Goal: Check status: Check status

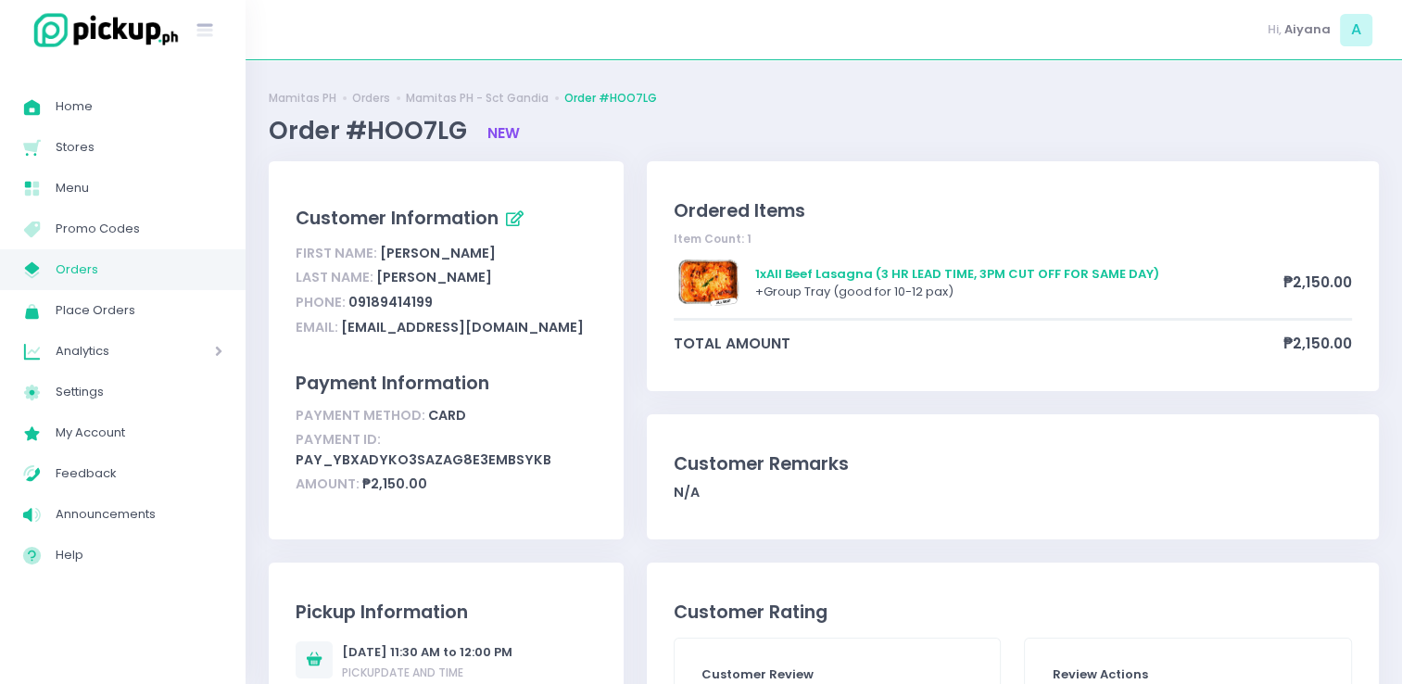
click at [107, 269] on span "Orders" at bounding box center [139, 270] width 167 height 24
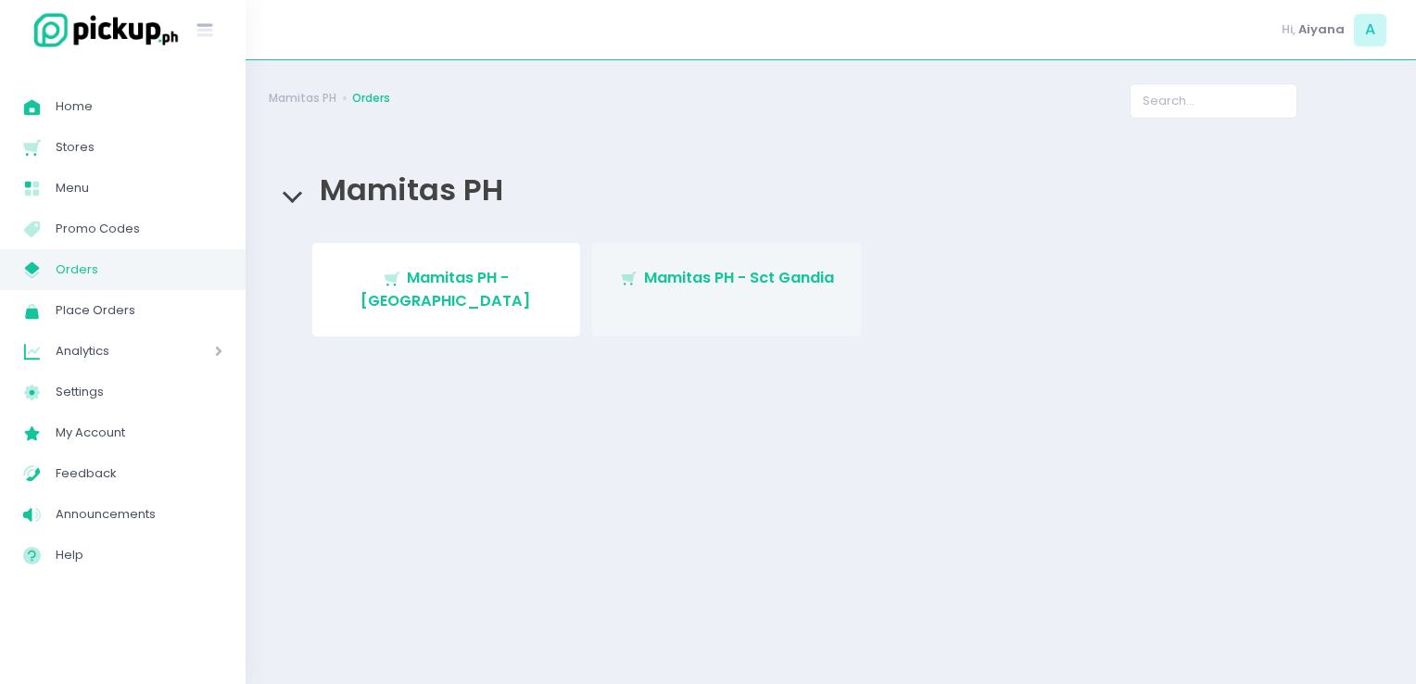
click at [663, 303] on link "Stockholm-icons / Shopping / Cart1 Created with Sketch. Mamitas PH - Sct Gandia" at bounding box center [726, 290] width 269 height 94
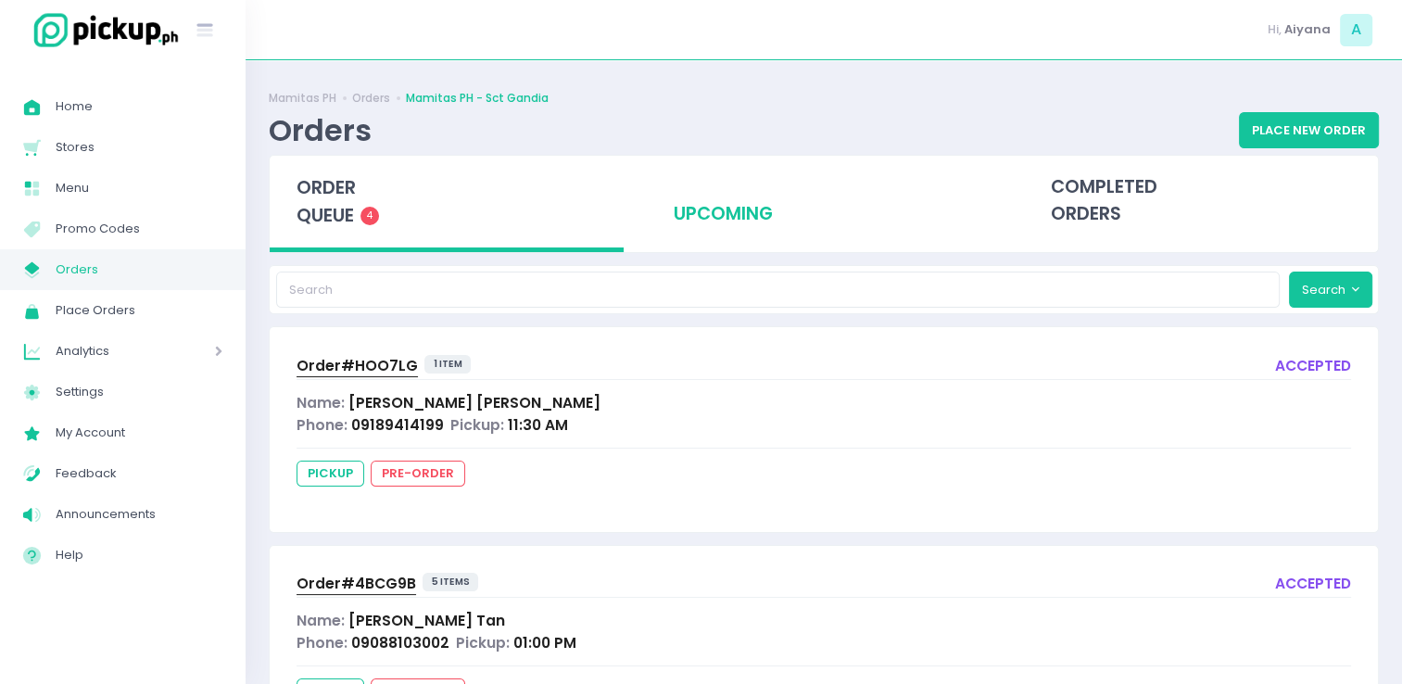
click at [738, 221] on div "upcoming" at bounding box center [824, 201] width 354 height 91
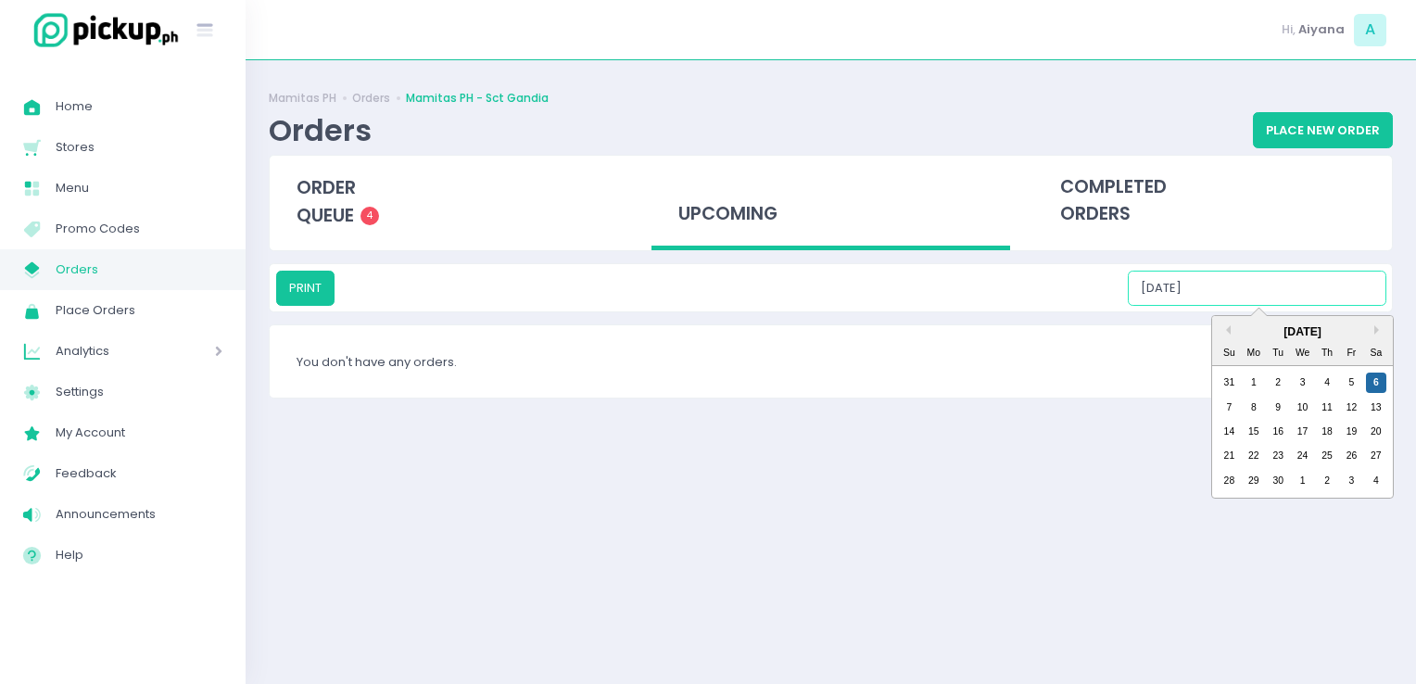
click at [1291, 283] on input "[DATE]" at bounding box center [1257, 288] width 259 height 35
click at [1224, 410] on div "7" at bounding box center [1229, 408] width 20 height 20
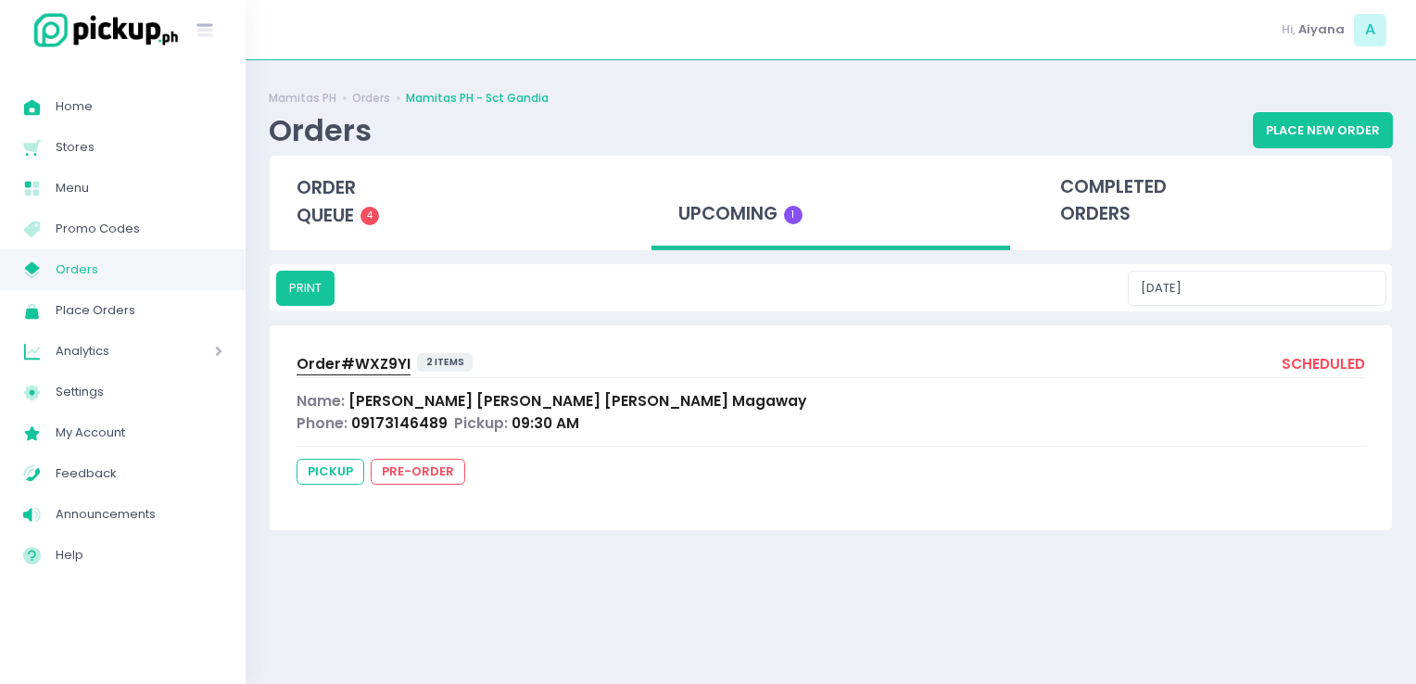
click at [1300, 310] on div "PRINT [DATE]" at bounding box center [831, 287] width 1122 height 47
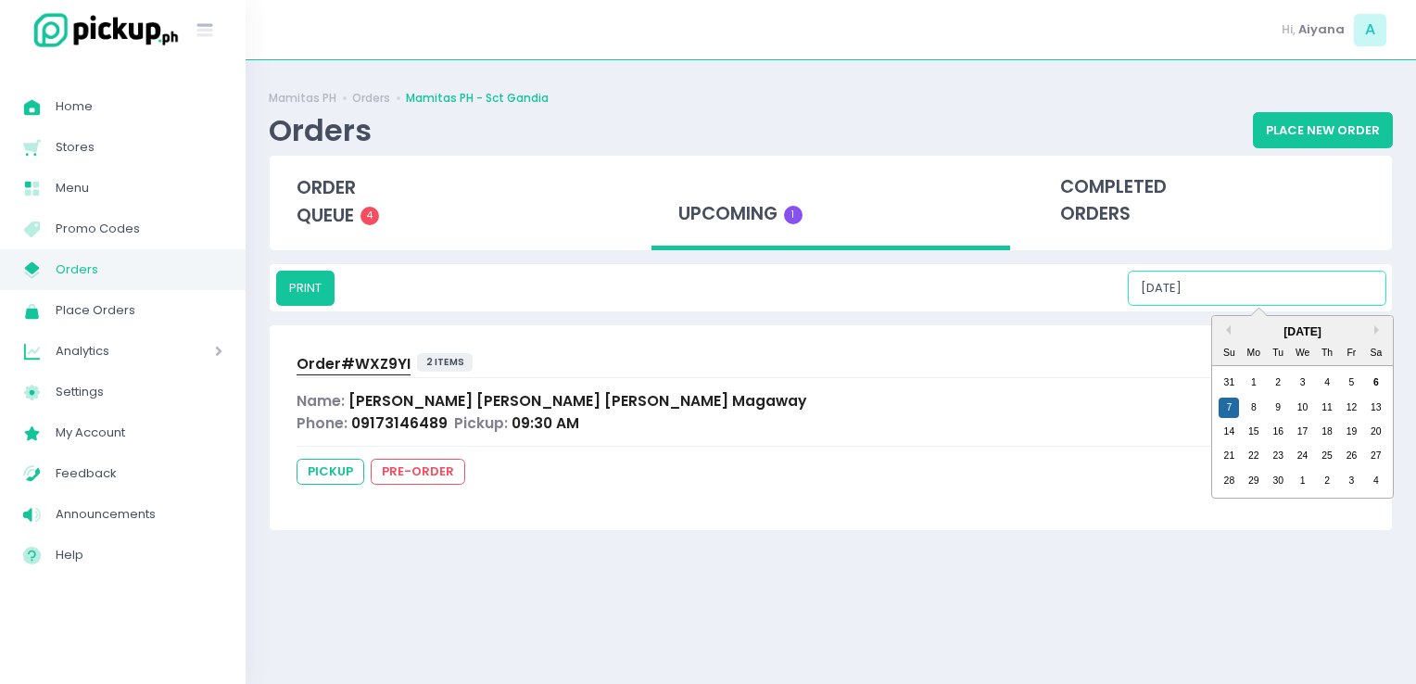
click at [1302, 303] on input "[DATE]" at bounding box center [1257, 288] width 259 height 35
click at [1257, 406] on div "8" at bounding box center [1254, 408] width 20 height 20
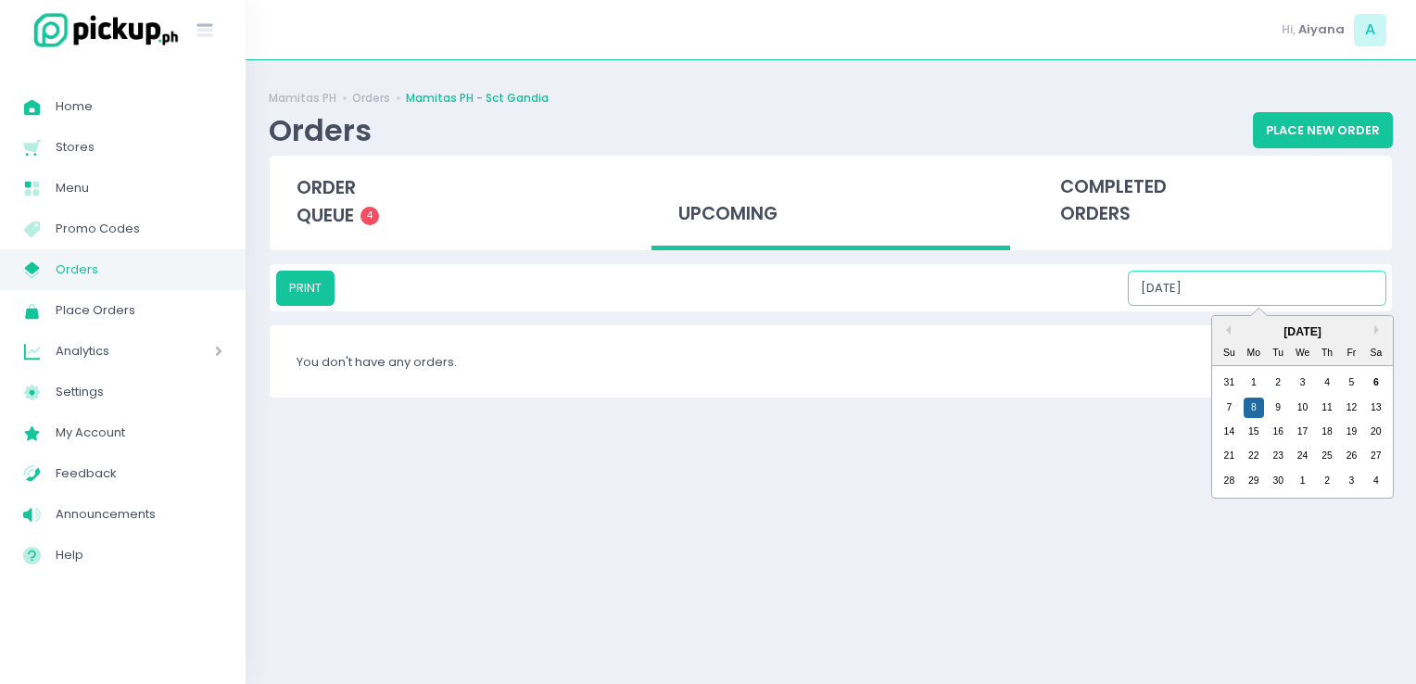
click at [1290, 294] on input "[DATE]" at bounding box center [1257, 288] width 259 height 35
click at [1281, 406] on div "9" at bounding box center [1278, 408] width 20 height 20
click at [1320, 285] on input "[DATE]" at bounding box center [1257, 288] width 259 height 35
click at [1305, 399] on div "10" at bounding box center [1303, 408] width 20 height 20
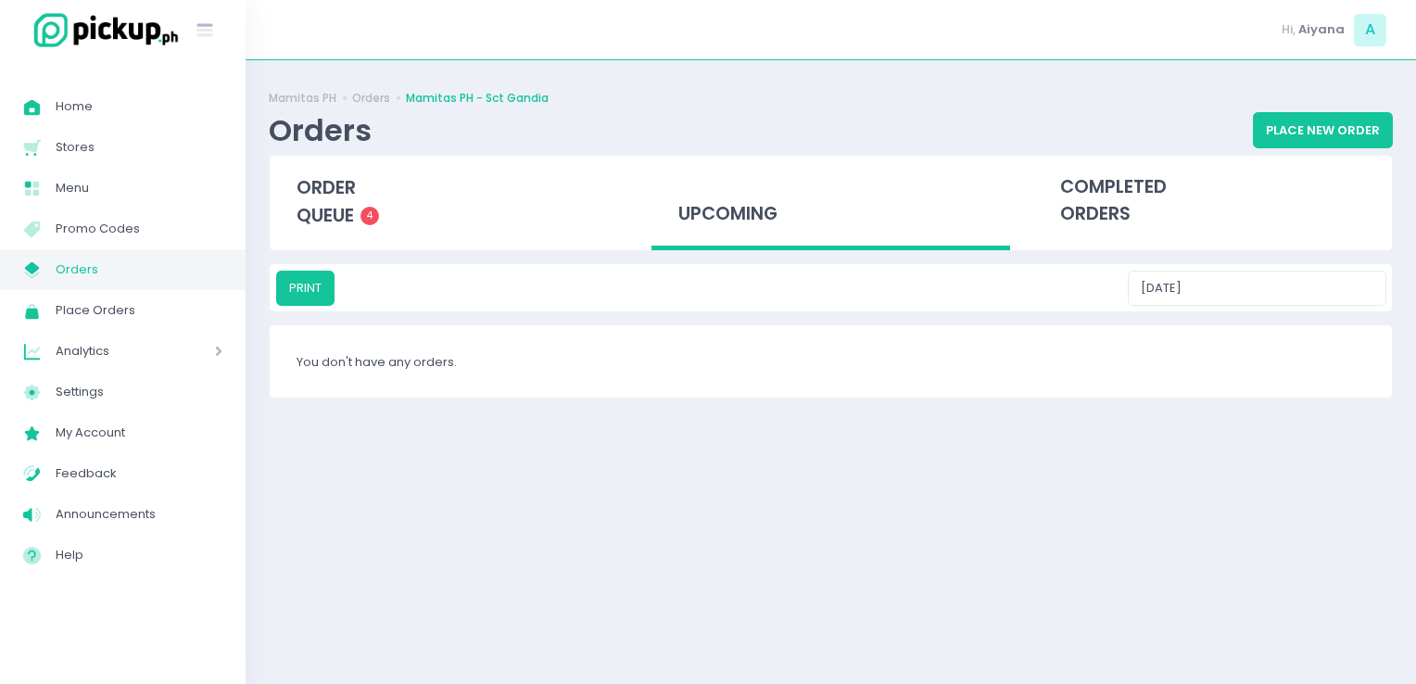
click at [1305, 306] on div "PRINT [DATE]" at bounding box center [831, 287] width 1122 height 47
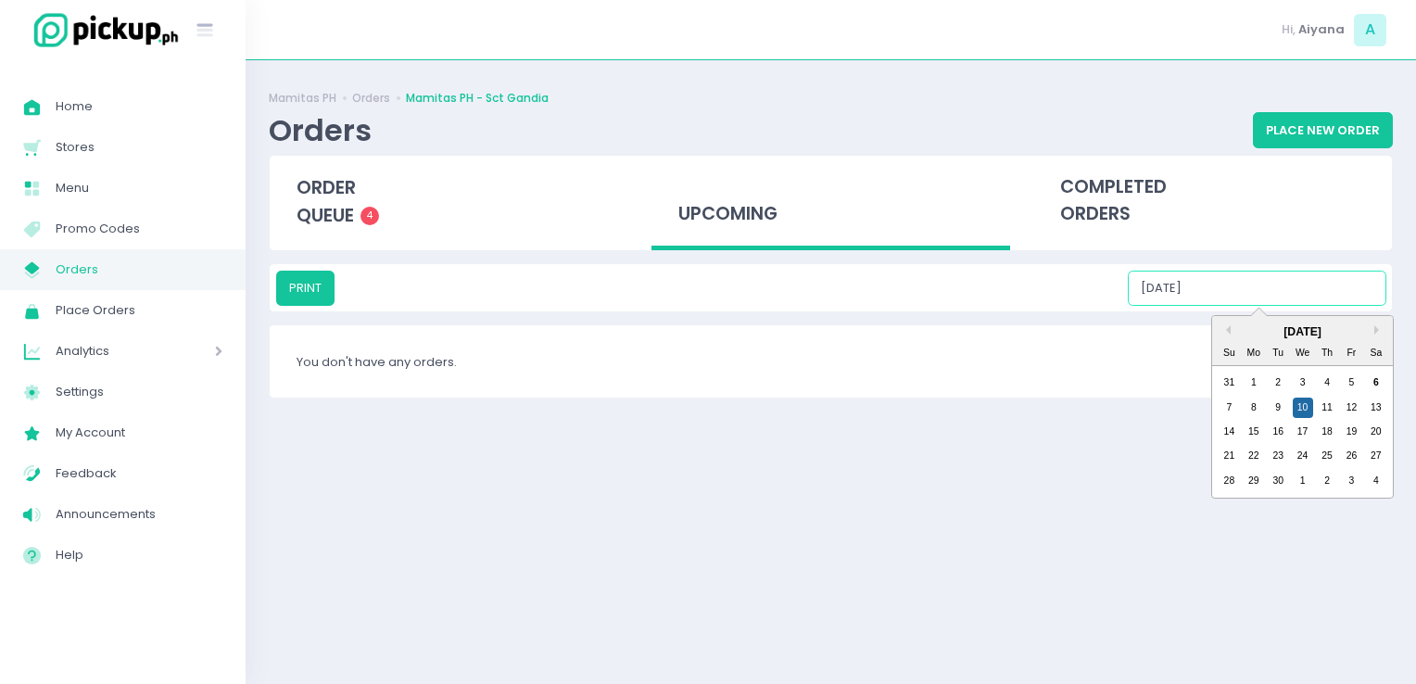
click at [1320, 290] on input "[DATE]" at bounding box center [1257, 288] width 259 height 35
click at [1319, 406] on div "11" at bounding box center [1327, 408] width 20 height 20
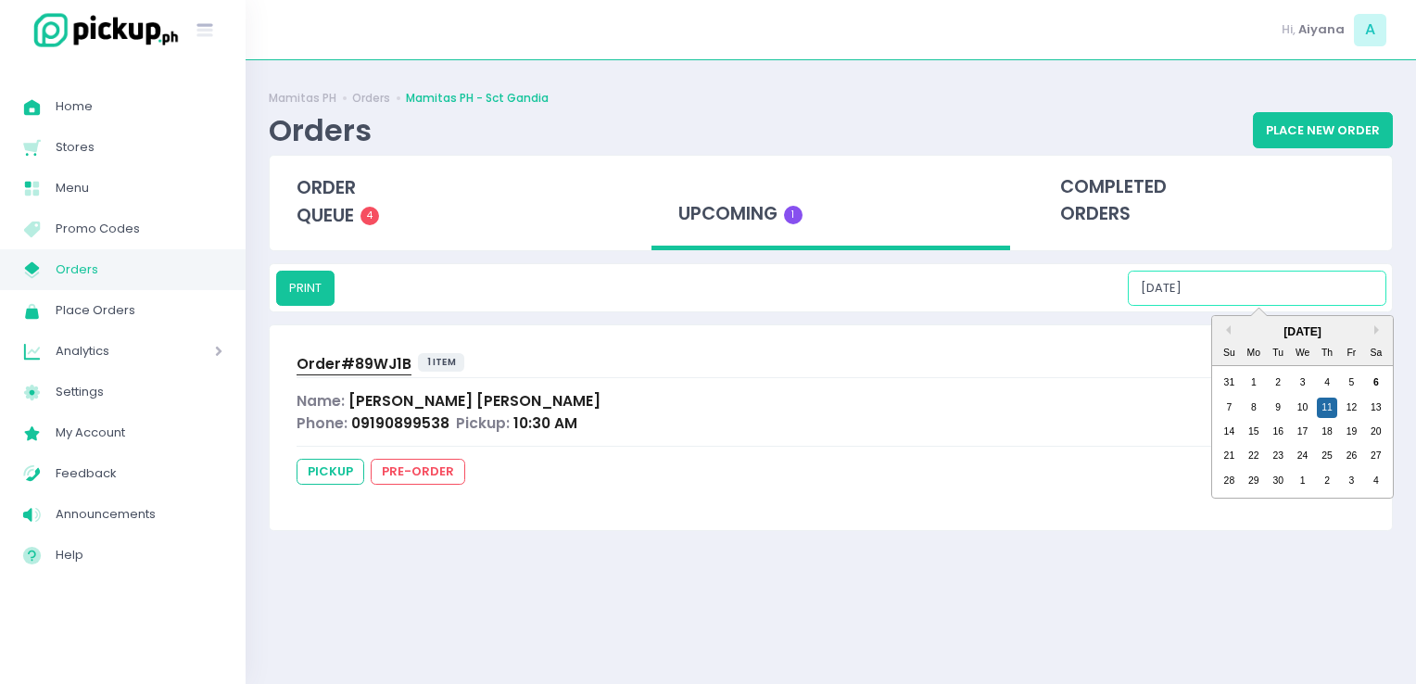
click at [1342, 295] on input "[DATE]" at bounding box center [1257, 288] width 259 height 35
click at [1353, 402] on div "12" at bounding box center [1351, 408] width 20 height 20
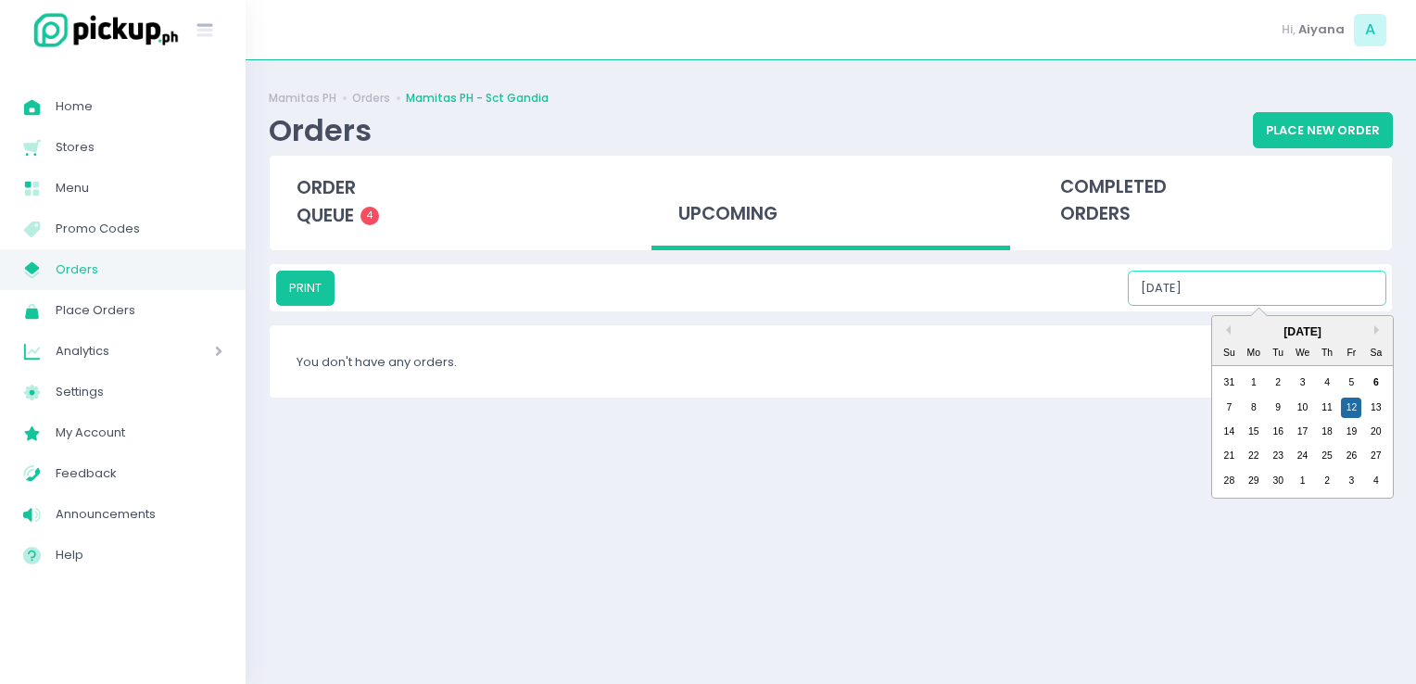
click at [1298, 279] on input "[DATE]" at bounding box center [1257, 288] width 259 height 35
click at [1379, 401] on div "13" at bounding box center [1376, 408] width 20 height 20
click at [1336, 299] on input "[DATE]" at bounding box center [1257, 288] width 259 height 35
click at [1231, 428] on div "14" at bounding box center [1229, 432] width 20 height 20
click at [1295, 298] on input "[DATE]" at bounding box center [1257, 288] width 259 height 35
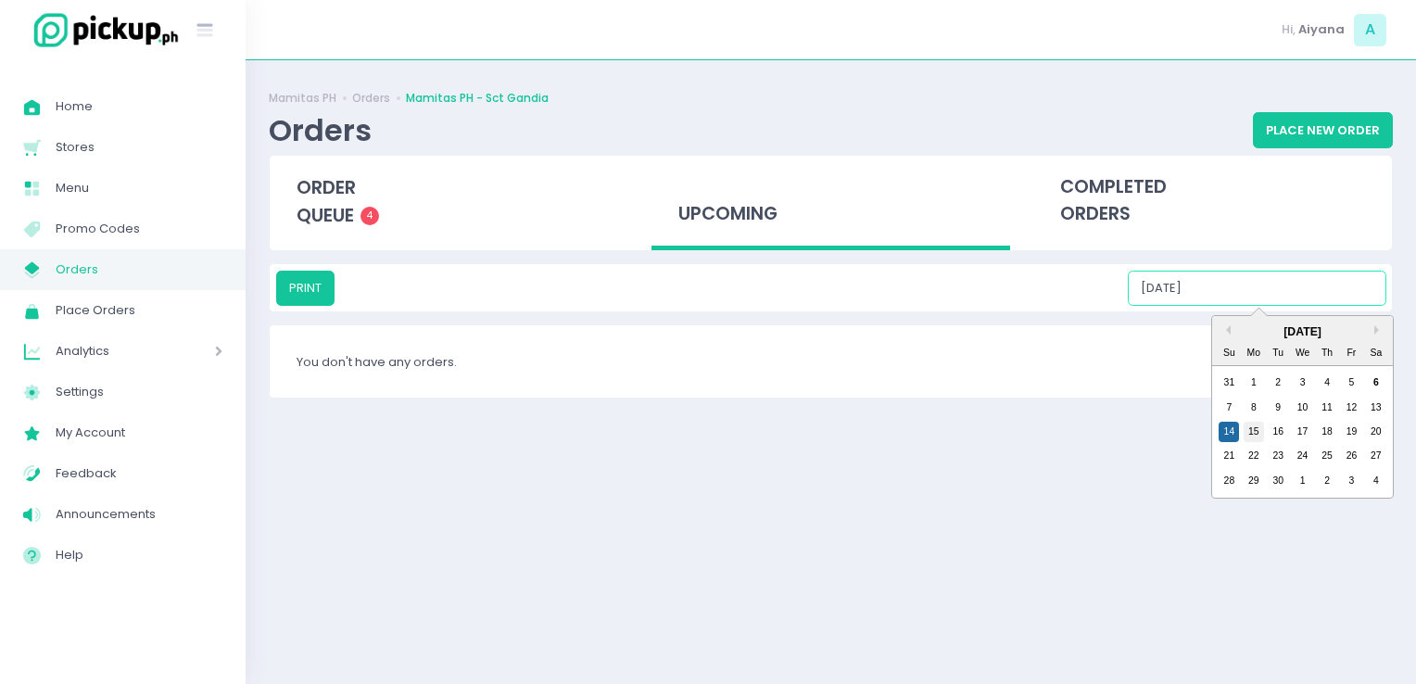
drag, startPoint x: 1236, startPoint y: 428, endPoint x: 1257, endPoint y: 426, distance: 20.5
click at [1257, 426] on div "14 15 16 17 18 19 20" at bounding box center [1302, 432] width 171 height 24
click at [1257, 426] on div "15" at bounding box center [1254, 432] width 20 height 20
click at [1309, 288] on input "[DATE]" at bounding box center [1257, 288] width 259 height 35
click at [1281, 437] on div "16" at bounding box center [1278, 432] width 20 height 20
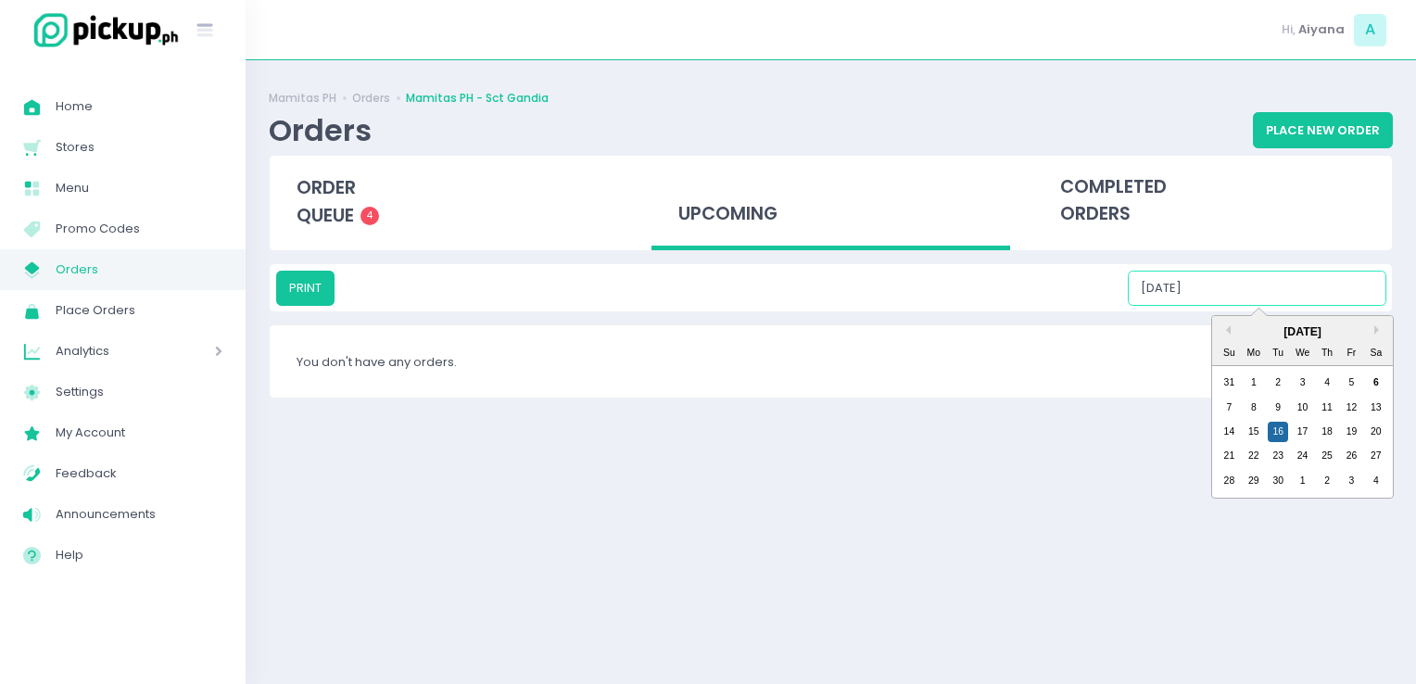
click at [1326, 291] on input "[DATE]" at bounding box center [1257, 288] width 259 height 35
click at [1301, 432] on div "17" at bounding box center [1303, 432] width 20 height 20
click at [1312, 288] on input "[DATE]" at bounding box center [1257, 288] width 259 height 35
click at [1324, 422] on div "18" at bounding box center [1327, 432] width 20 height 20
click at [1289, 280] on input "[DATE]" at bounding box center [1257, 288] width 259 height 35
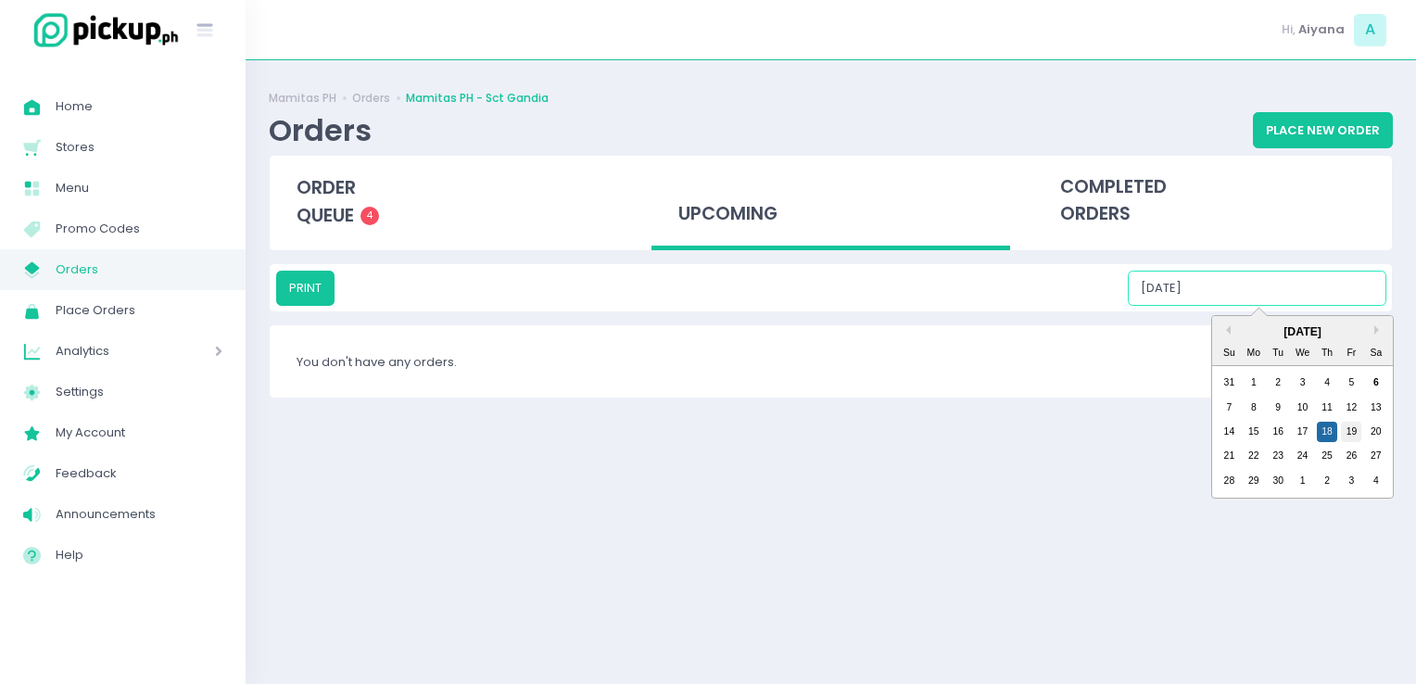
click at [1350, 428] on div "19" at bounding box center [1351, 432] width 20 height 20
type input "[DATE]"
click at [1320, 275] on input "[DATE]" at bounding box center [1257, 288] width 259 height 35
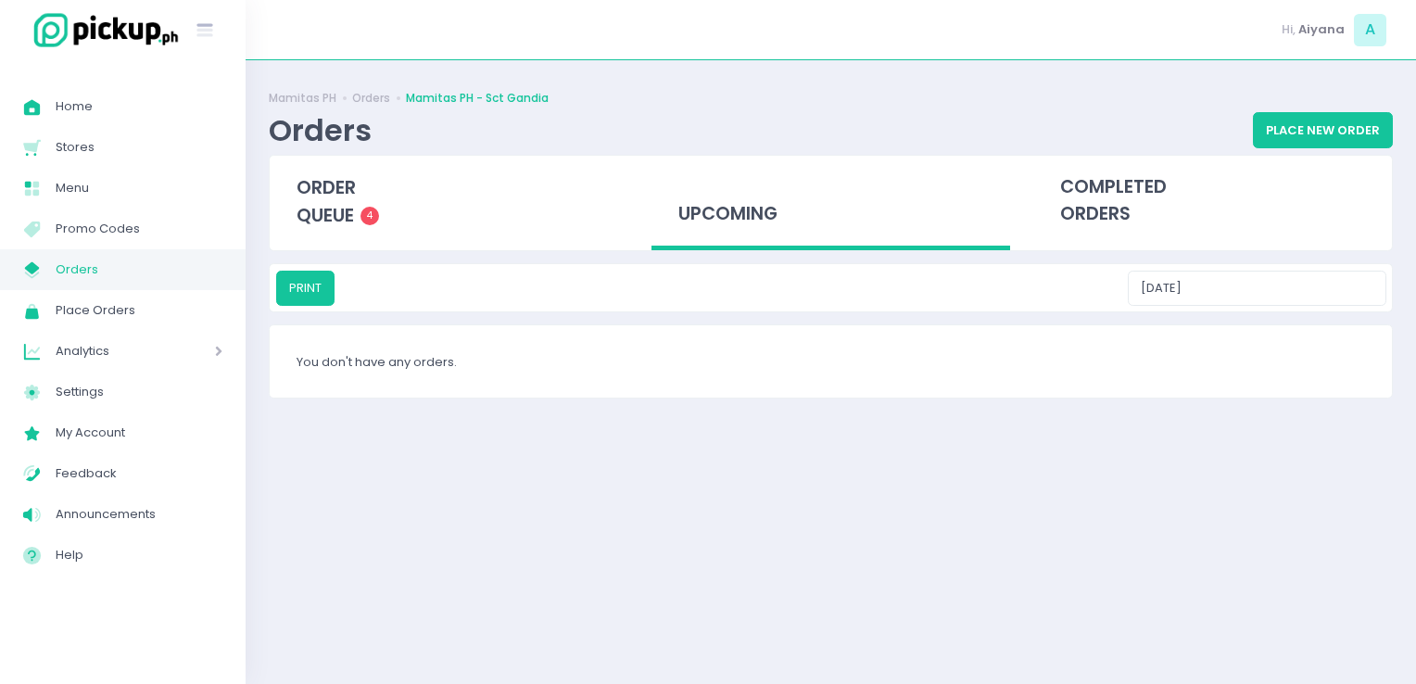
click at [146, 266] on span "Orders" at bounding box center [139, 270] width 167 height 24
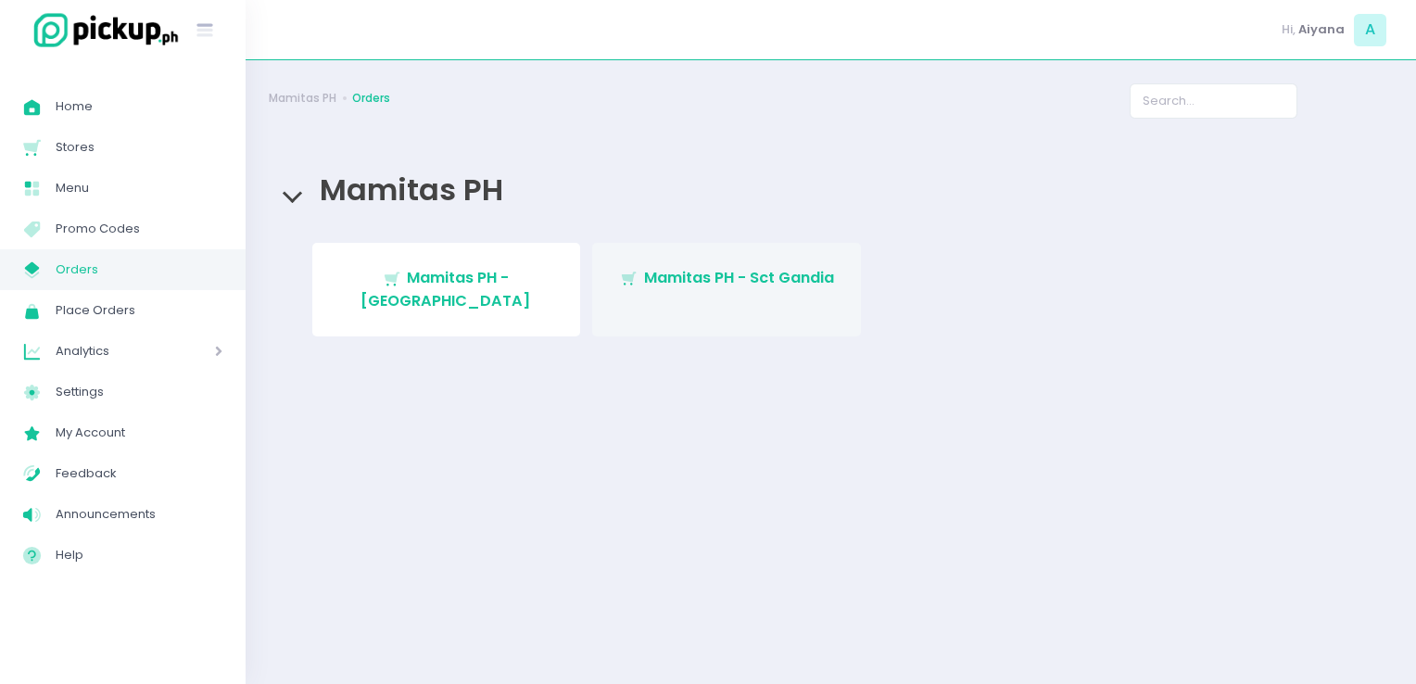
click at [645, 285] on span "Mamitas PH - Sct Gandia" at bounding box center [739, 277] width 190 height 21
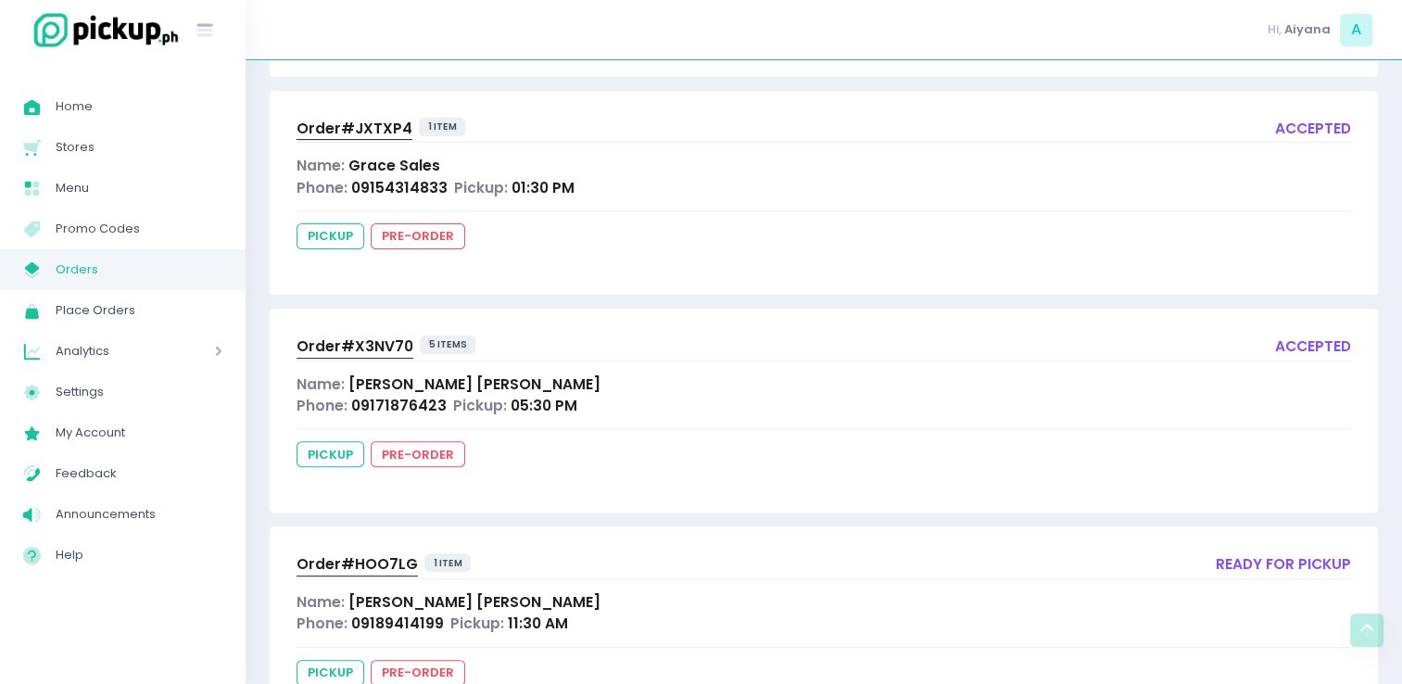
scroll to position [533, 0]
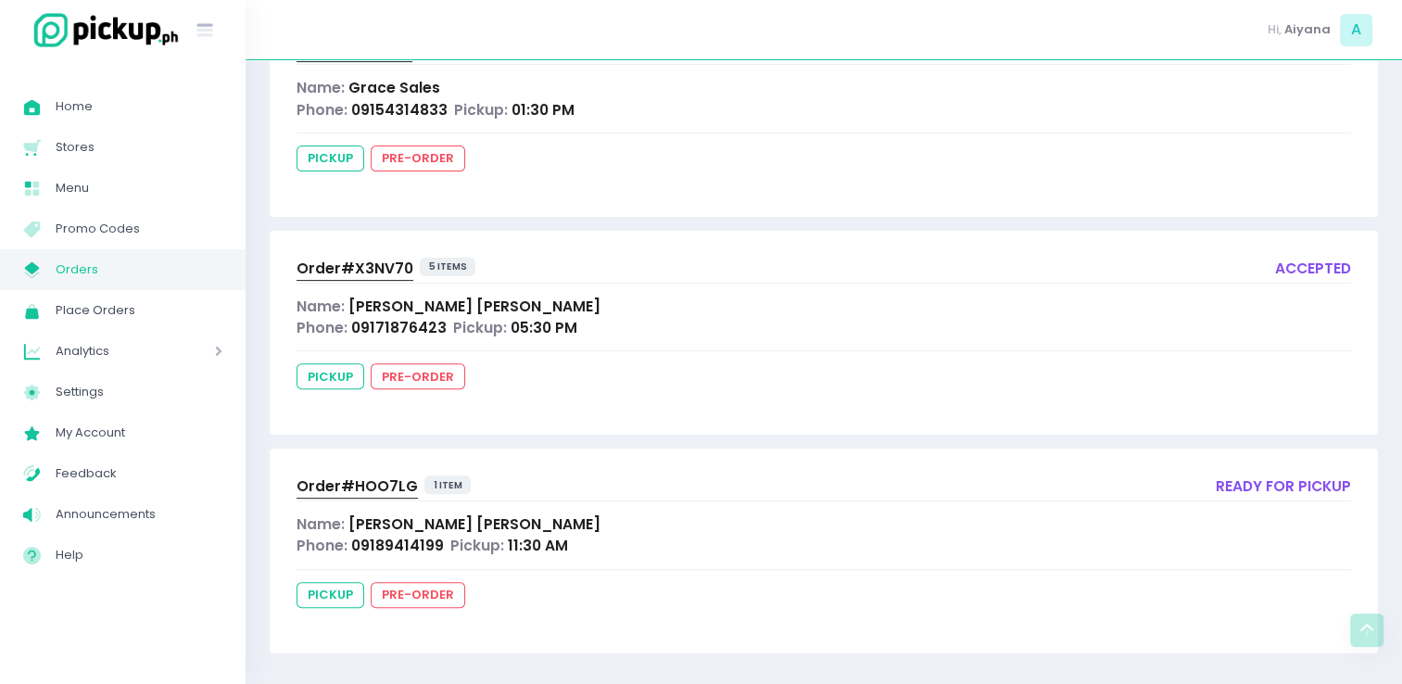
click at [165, 267] on span "Orders" at bounding box center [139, 270] width 167 height 24
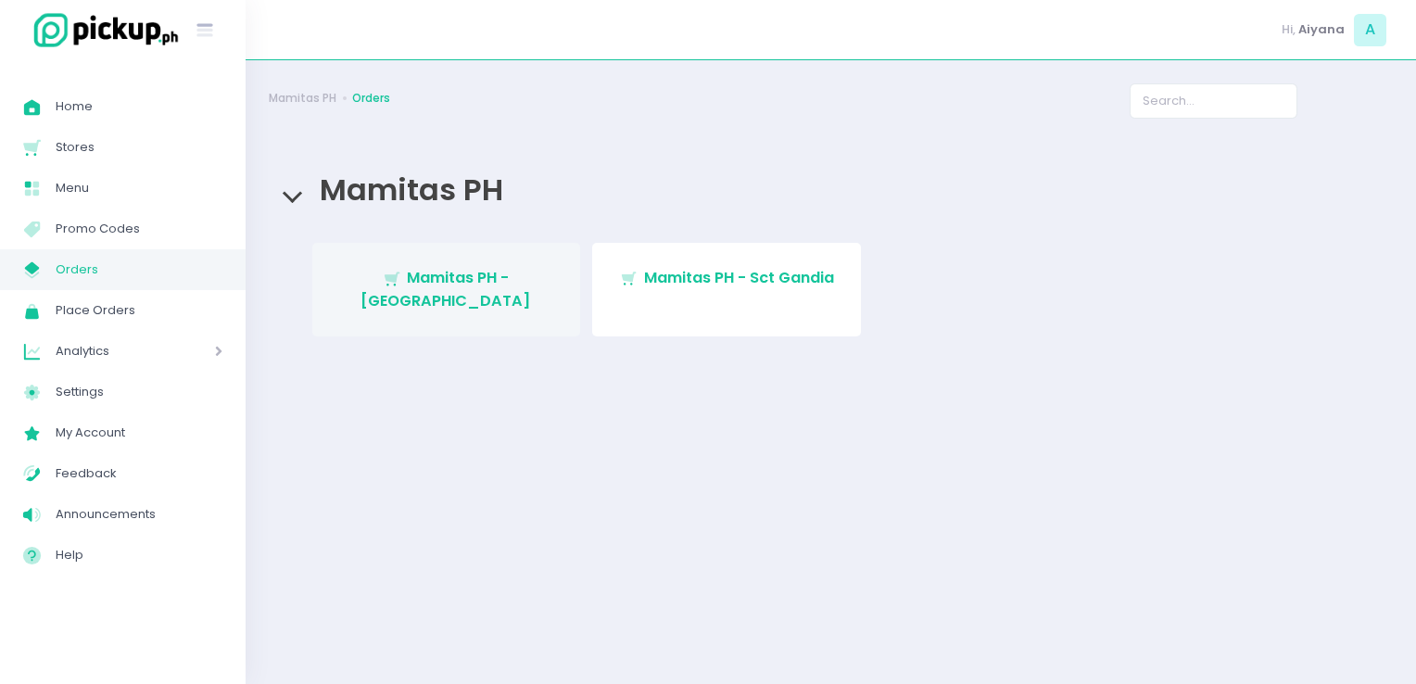
click at [460, 264] on link "Stockholm-icons / Shopping / Cart1 Created with Sketch. Mamitas PH - [GEOGRAPHI…" at bounding box center [446, 290] width 269 height 94
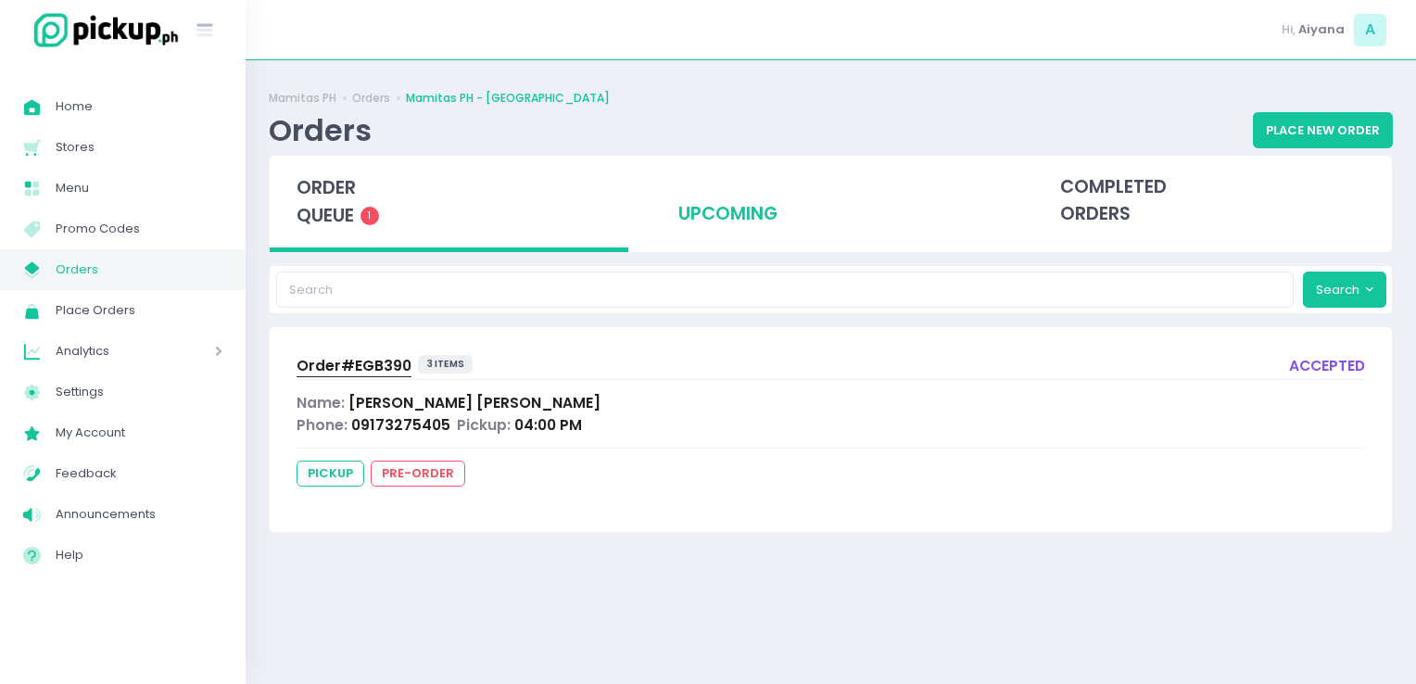
click at [742, 207] on div "upcoming" at bounding box center [831, 201] width 359 height 91
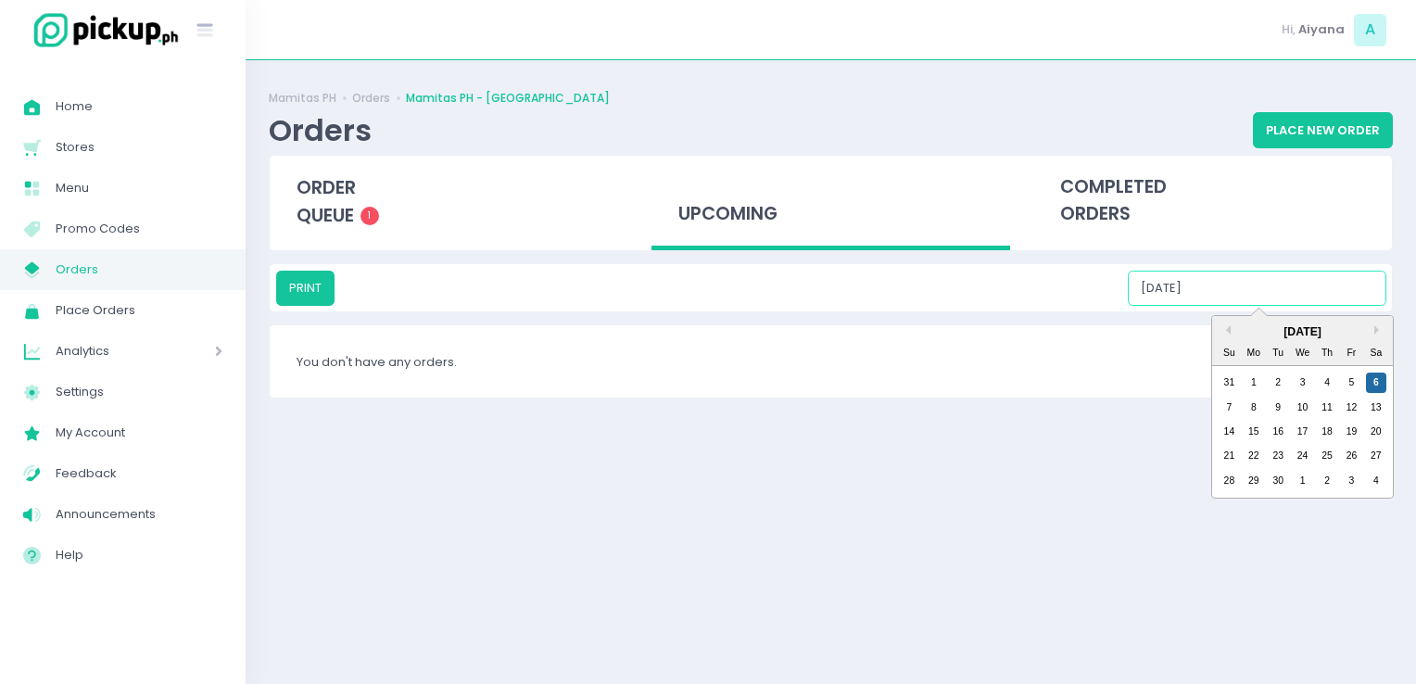
click at [1340, 285] on input "[DATE]" at bounding box center [1257, 288] width 259 height 35
click at [1223, 402] on div "7" at bounding box center [1229, 408] width 20 height 20
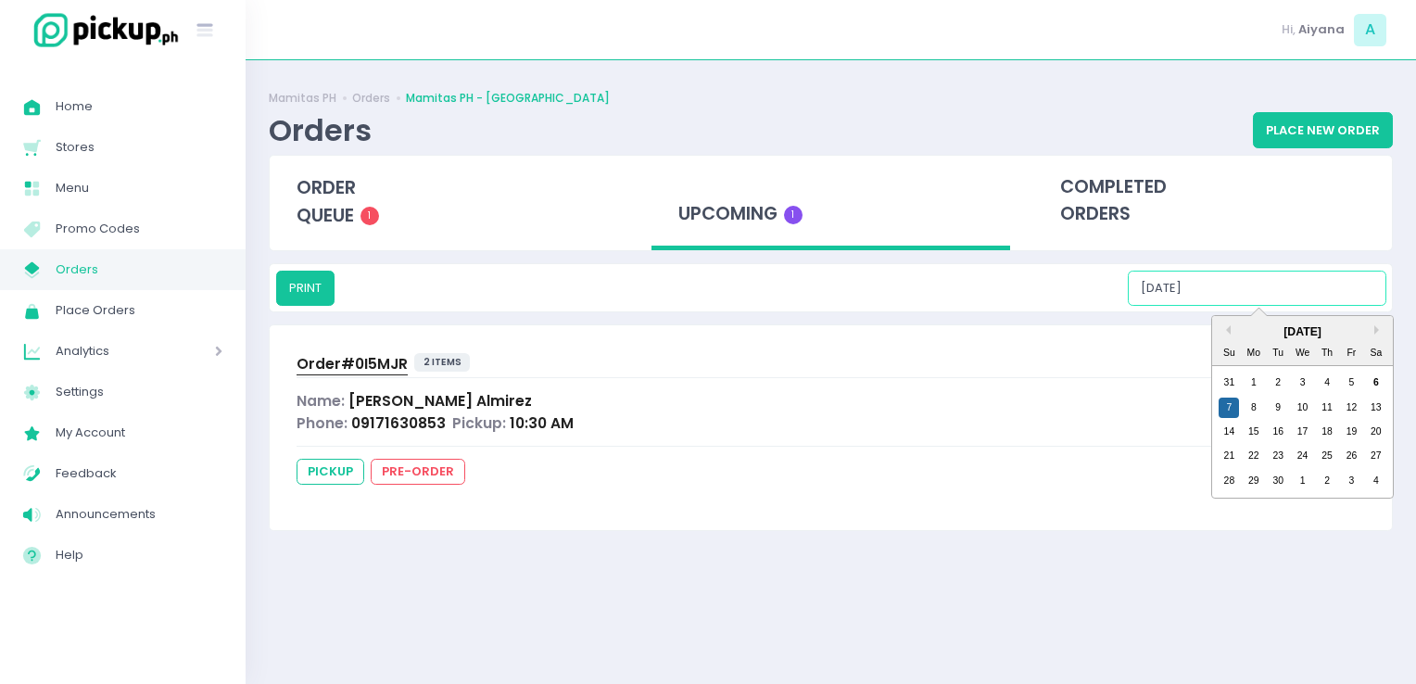
click at [1227, 300] on input "[DATE]" at bounding box center [1257, 288] width 259 height 35
click at [1259, 405] on div "8" at bounding box center [1254, 408] width 20 height 20
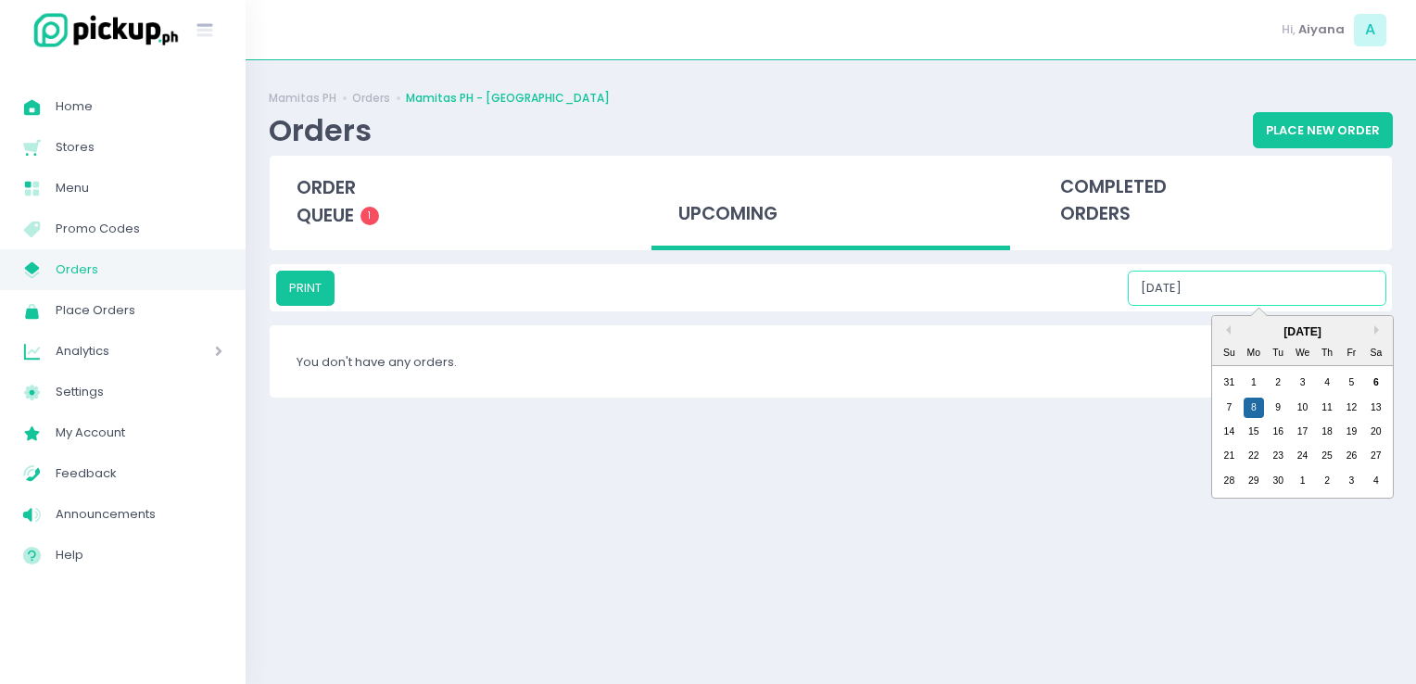
click at [1306, 304] on input "[DATE]" at bounding box center [1257, 288] width 259 height 35
click at [1281, 404] on div "9" at bounding box center [1278, 408] width 20 height 20
type input "[DATE]"
click at [1307, 285] on input "[DATE]" at bounding box center [1257, 288] width 259 height 35
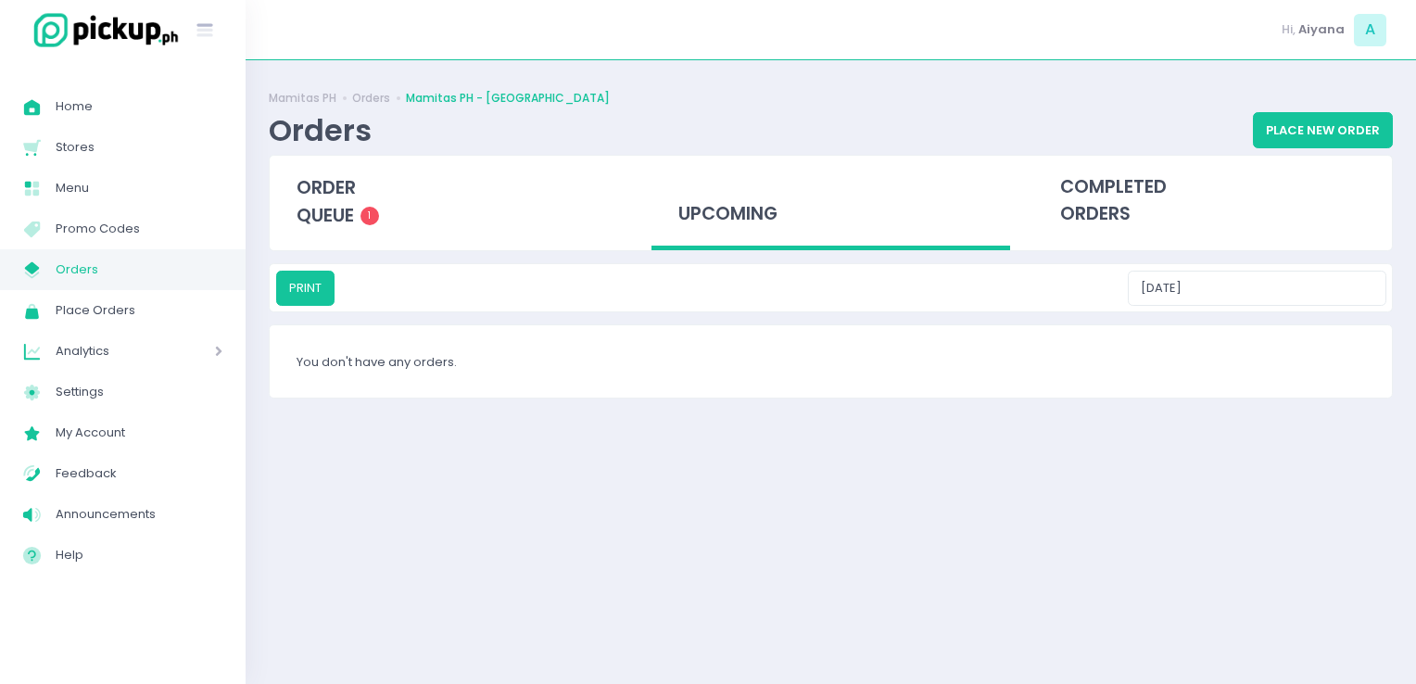
click at [102, 270] on span "Orders" at bounding box center [139, 270] width 167 height 24
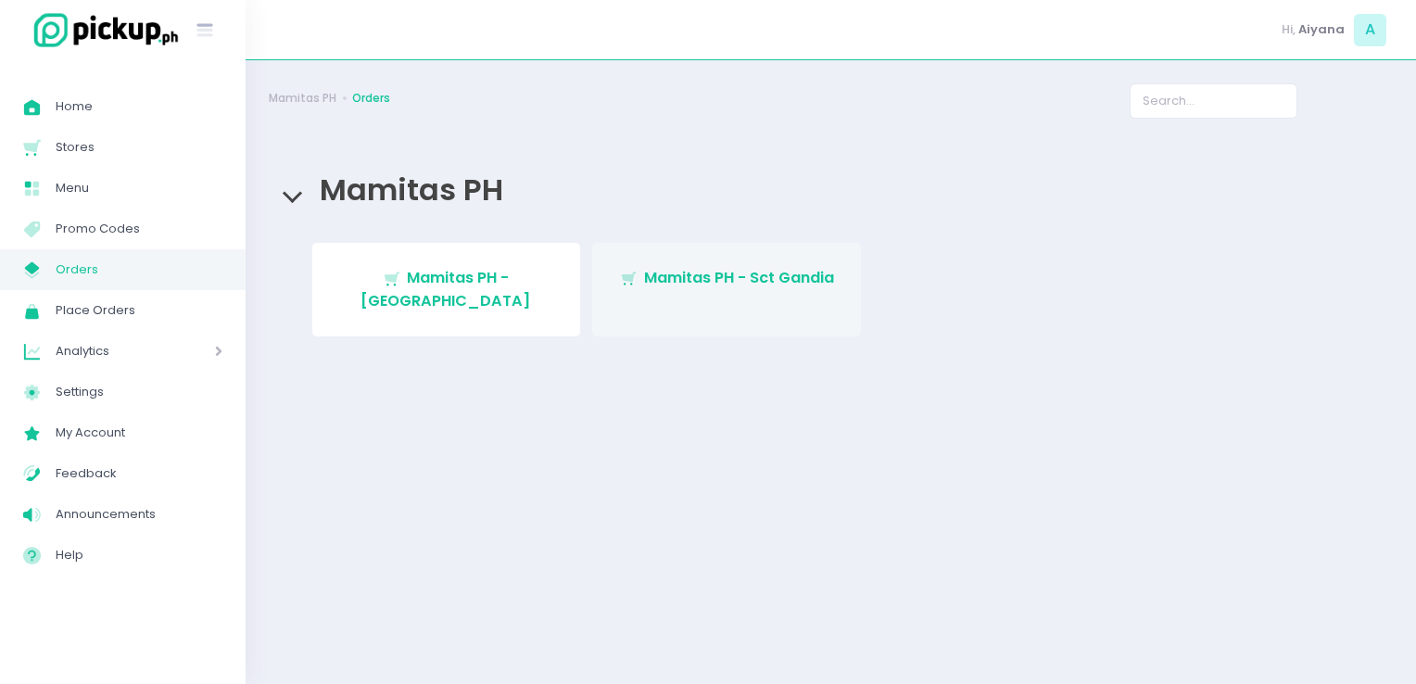
click at [726, 272] on span "Mamitas PH - Sct Gandia" at bounding box center [739, 277] width 190 height 21
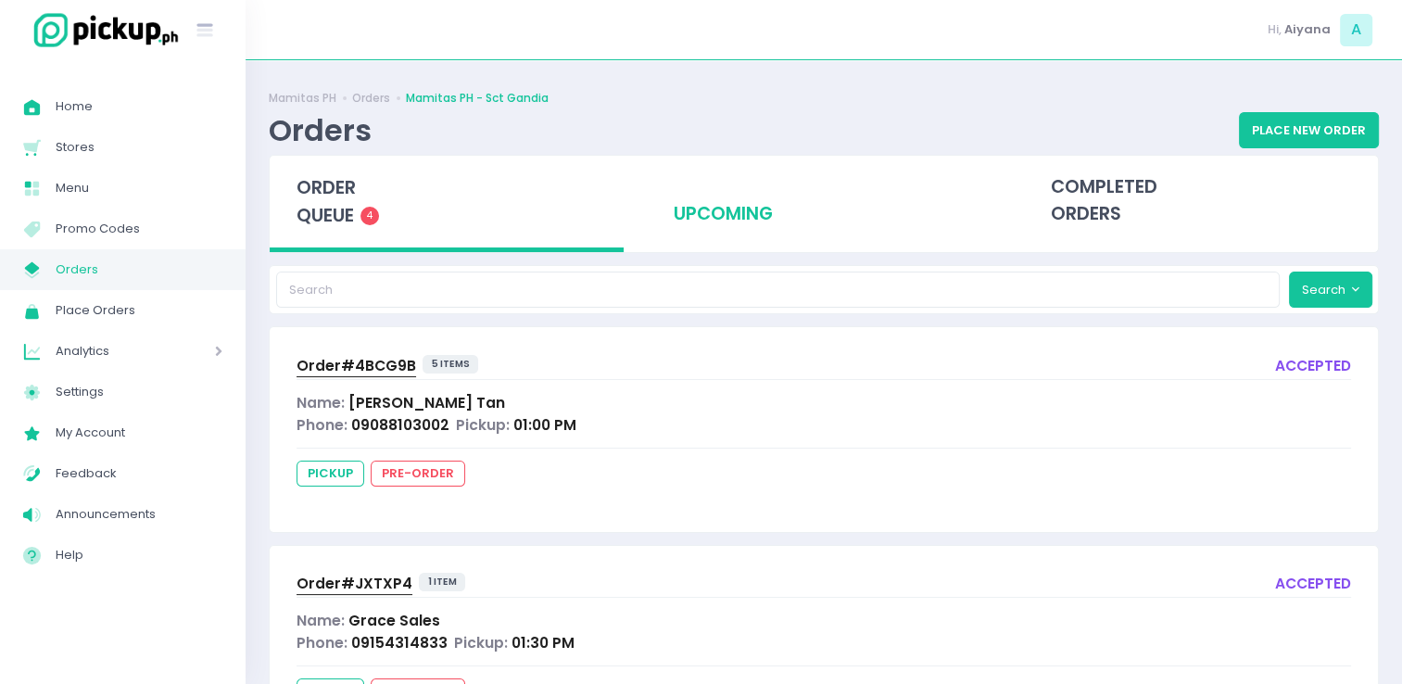
click at [738, 169] on div "upcoming" at bounding box center [824, 201] width 354 height 91
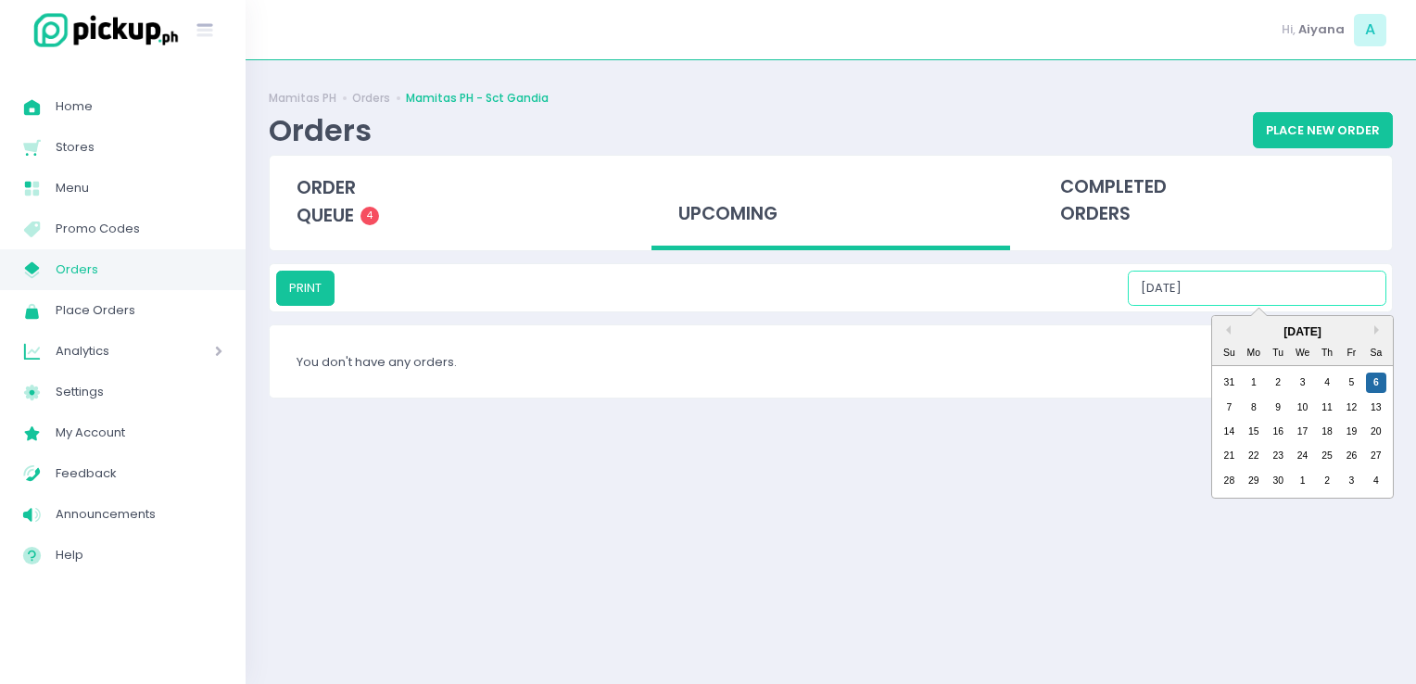
click at [1272, 283] on input "[DATE]" at bounding box center [1257, 288] width 259 height 35
click at [1232, 403] on div "7" at bounding box center [1229, 408] width 20 height 20
type input "[DATE]"
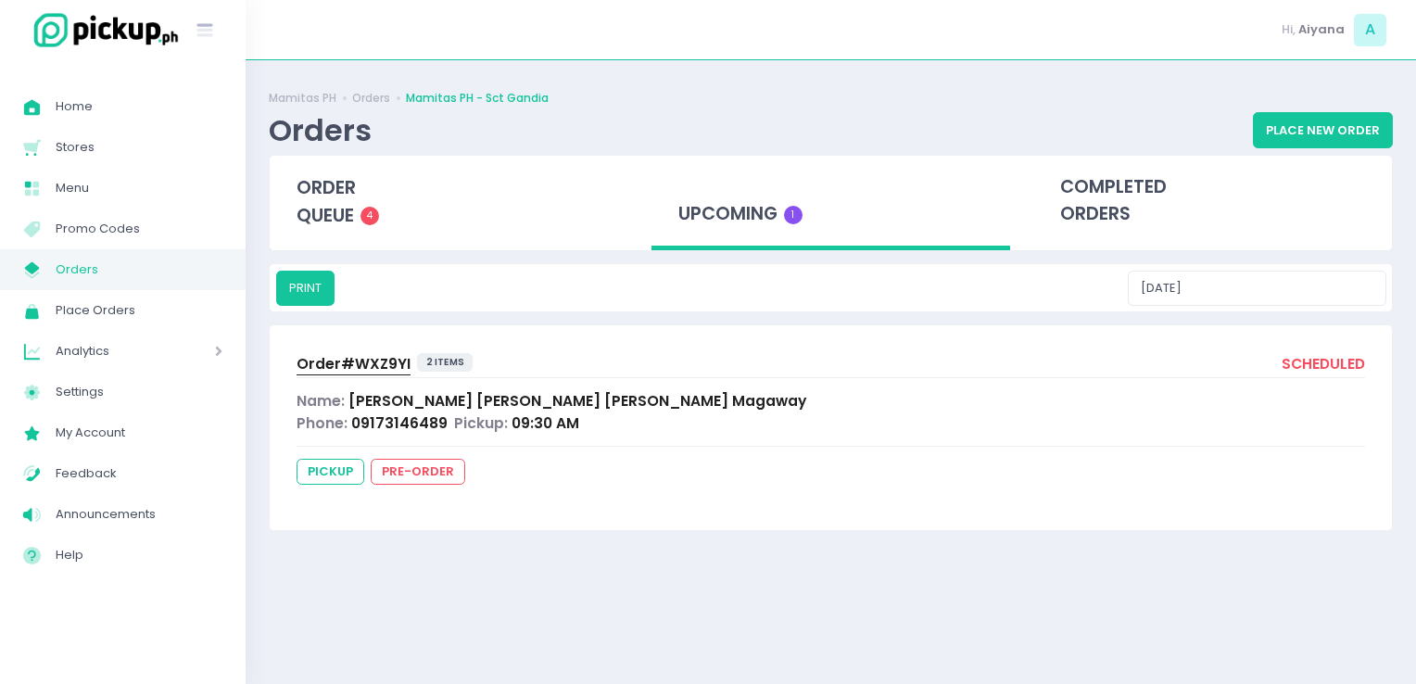
click at [399, 361] on span "Order# WXZ9YI" at bounding box center [354, 363] width 114 height 19
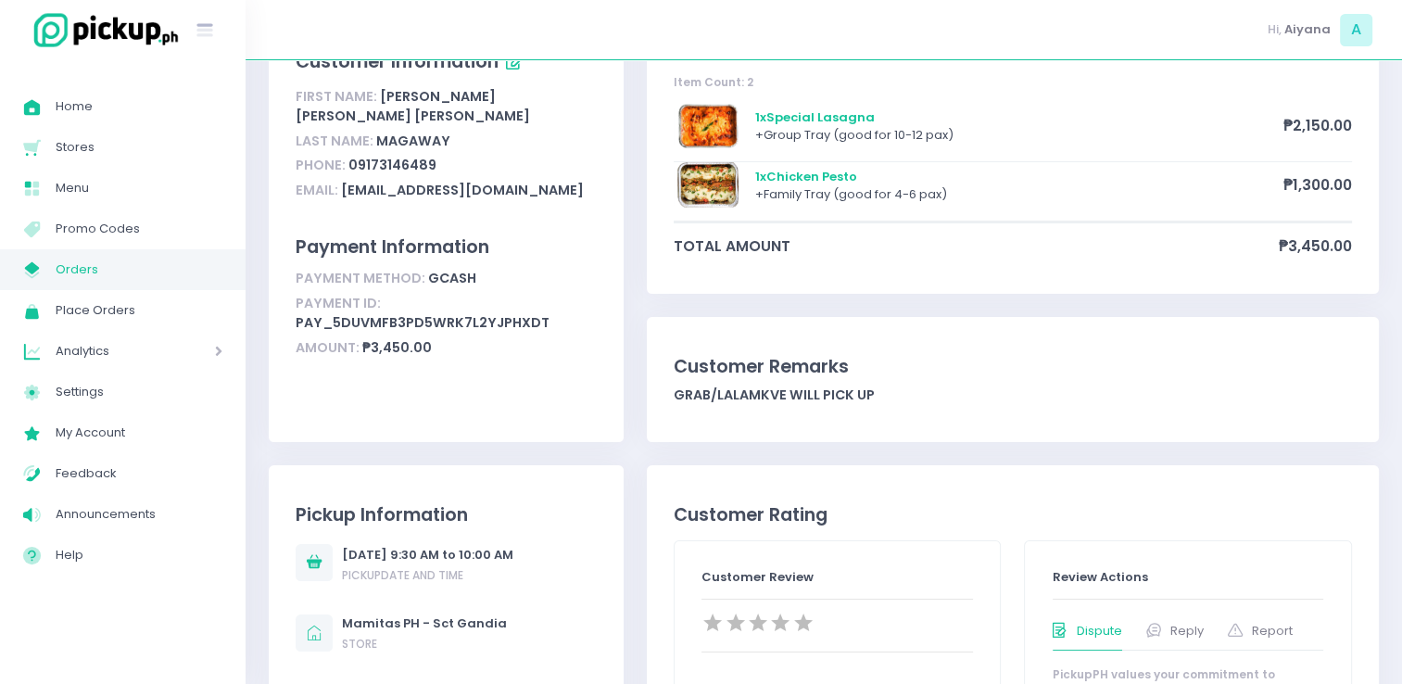
scroll to position [141, 0]
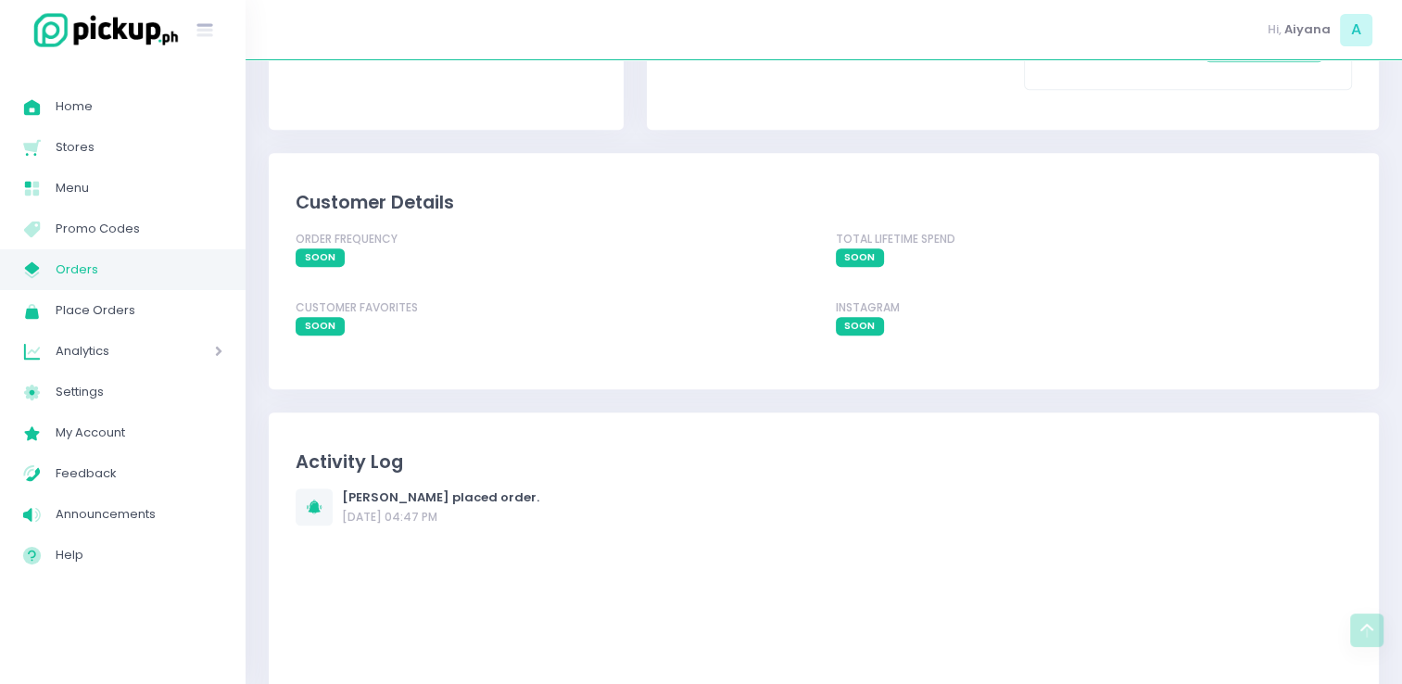
scroll to position [1290, 0]
